Goal: Task Accomplishment & Management: Use online tool/utility

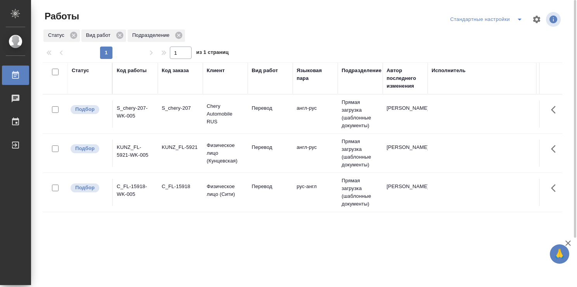
click at [308, 116] on td "англ-рус" at bounding box center [315, 113] width 45 height 27
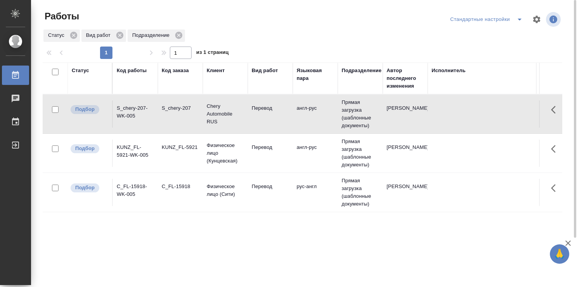
click at [308, 116] on td "англ-рус" at bounding box center [315, 113] width 45 height 27
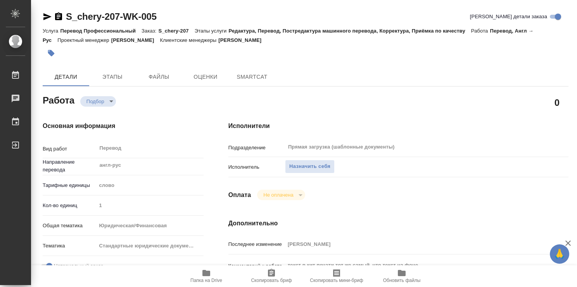
type textarea "x"
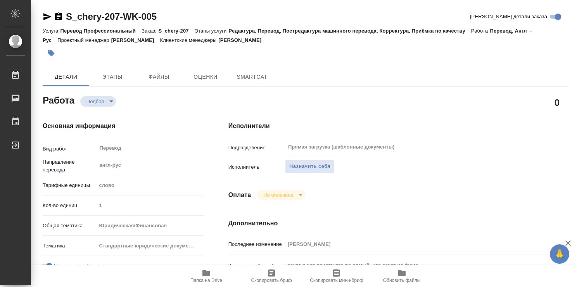
type textarea "x"
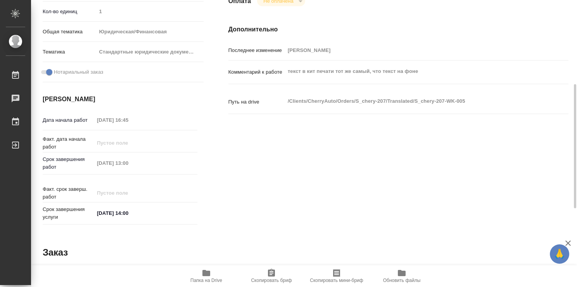
type textarea "x"
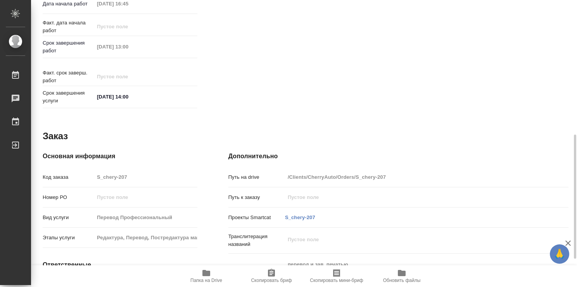
scroll to position [374, 0]
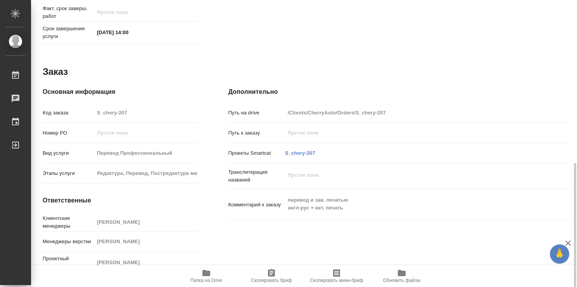
type textarea "x"
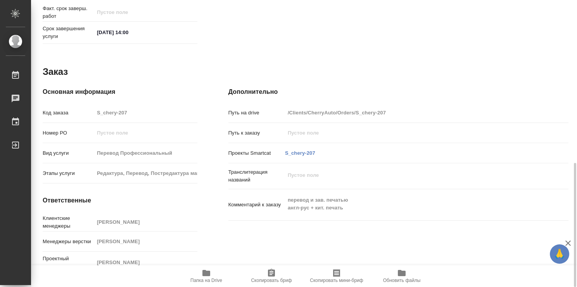
type textarea "x"
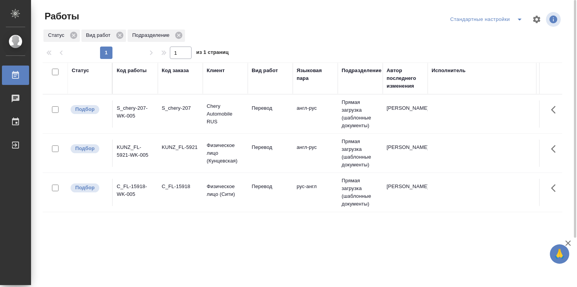
click at [305, 157] on td "англ-рус" at bounding box center [315, 153] width 45 height 27
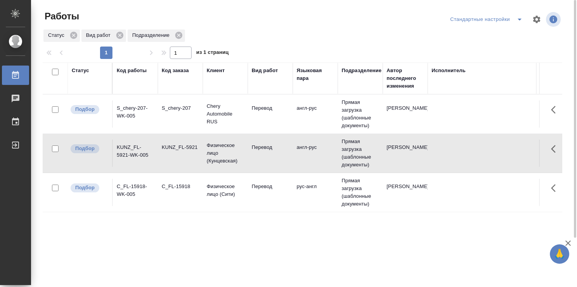
click at [305, 156] on td "англ-рус" at bounding box center [315, 153] width 45 height 27
click at [306, 192] on td "рус-англ" at bounding box center [315, 192] width 45 height 27
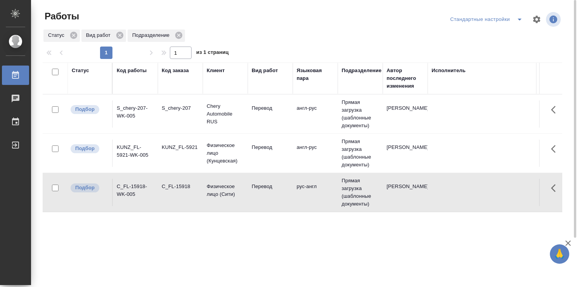
click at [306, 192] on td "рус-англ" at bounding box center [315, 192] width 45 height 27
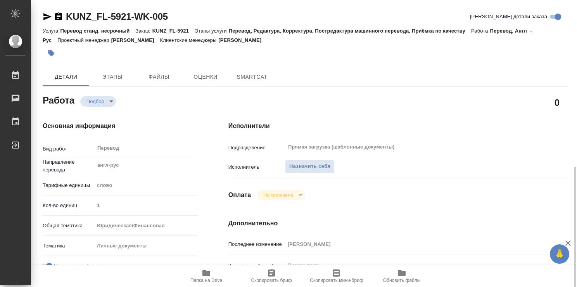
type textarea "x"
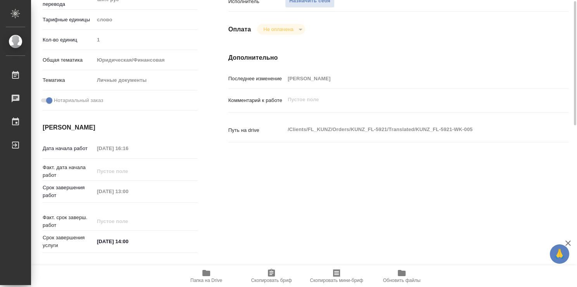
type textarea "x"
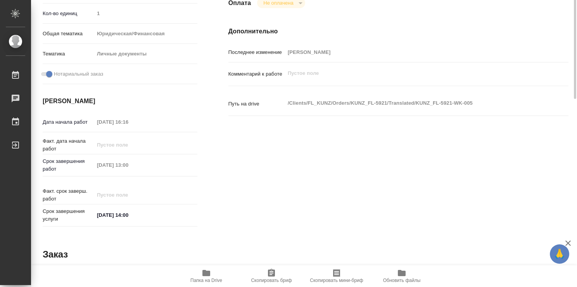
type textarea "x"
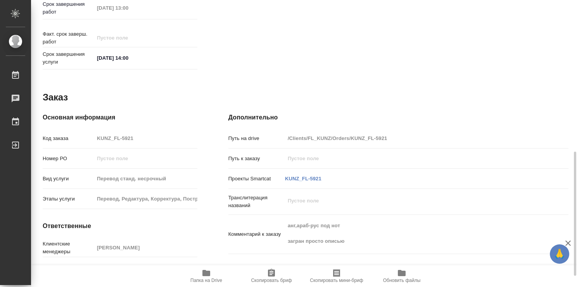
type textarea "x"
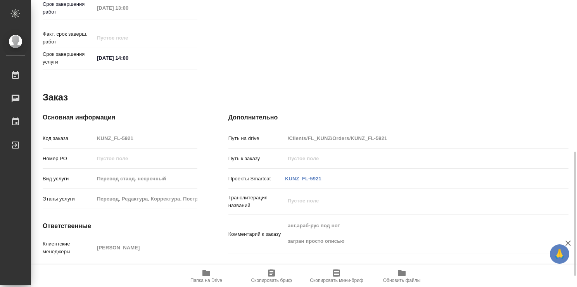
scroll to position [374, 0]
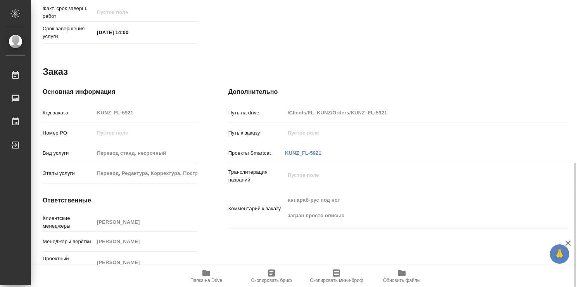
type textarea "x"
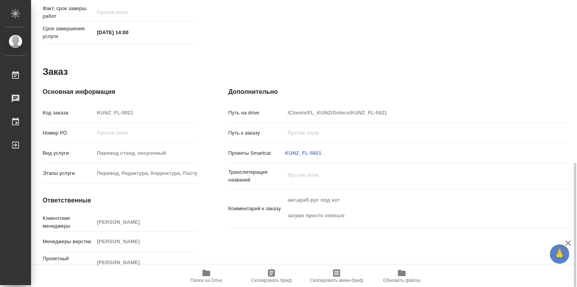
type textarea "x"
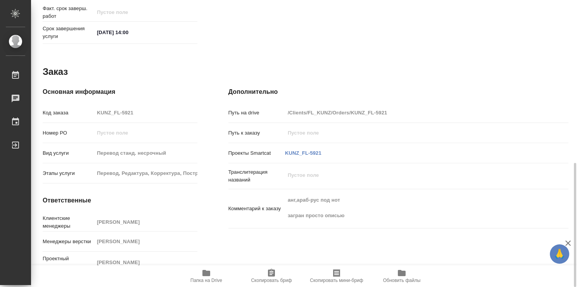
click at [207, 274] on icon "button" at bounding box center [206, 273] width 8 height 6
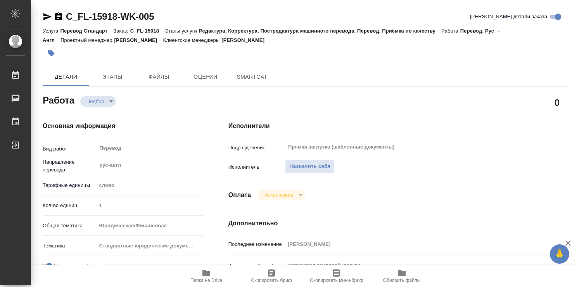
type textarea "x"
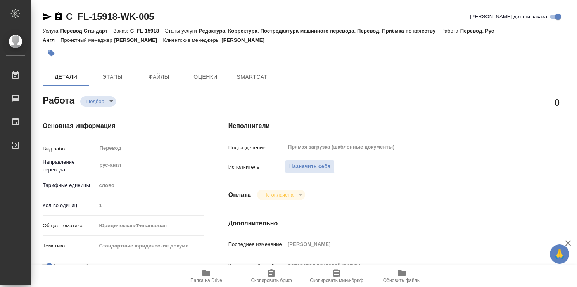
type textarea "x"
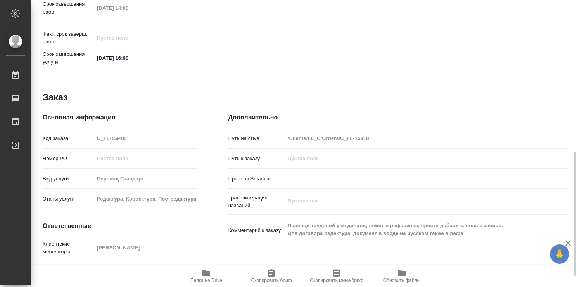
type textarea "x"
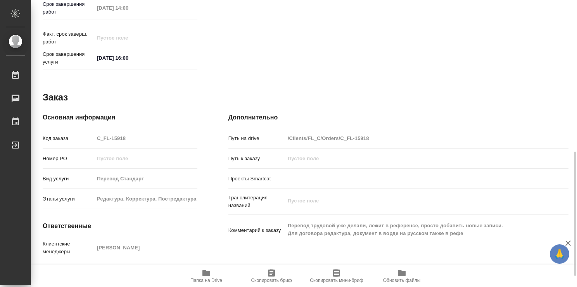
scroll to position [374, 0]
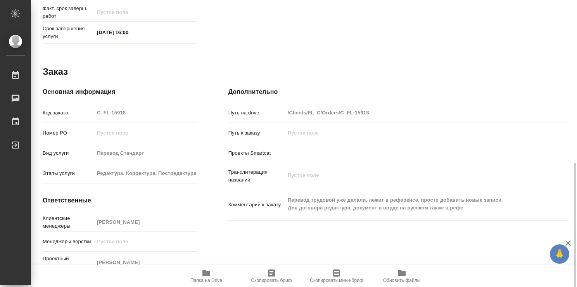
type textarea "x"
